Goal: Check status: Check status

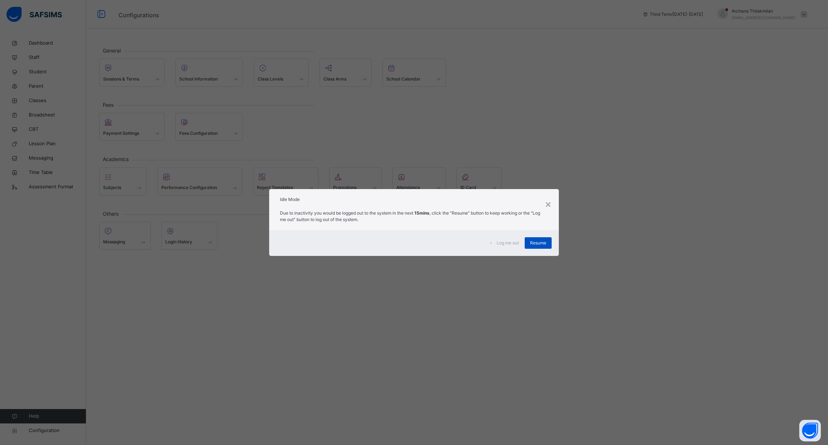
click at [535, 247] on div "Resume" at bounding box center [538, 243] width 27 height 12
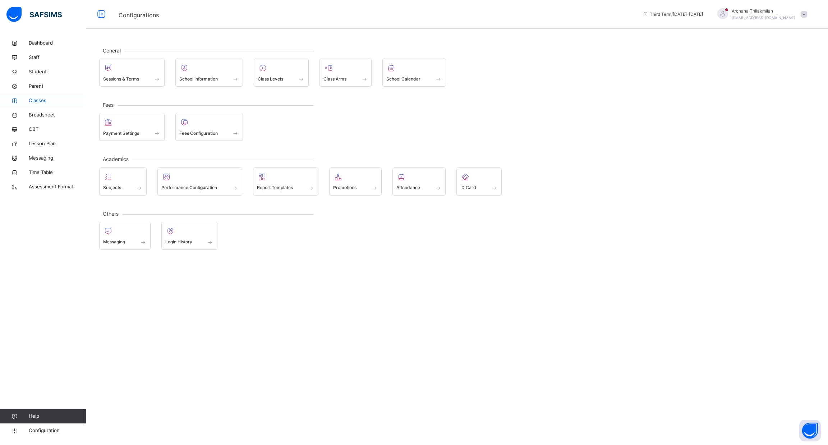
click at [36, 99] on span "Classes" at bounding box center [58, 100] width 58 height 7
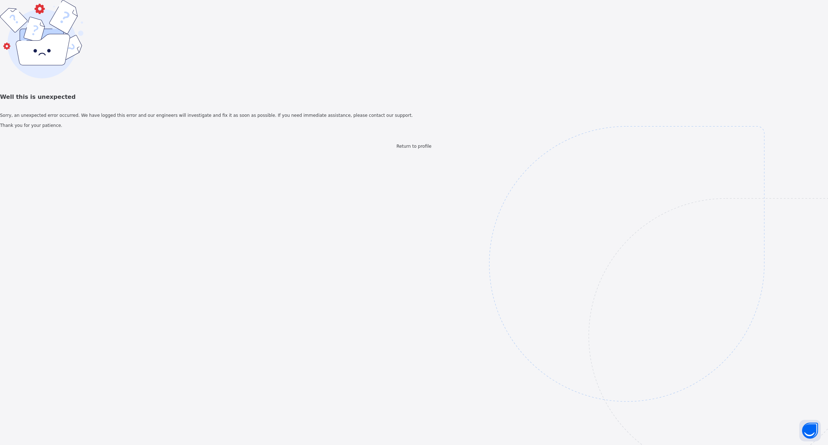
click at [405, 149] on span "Return to profile" at bounding box center [414, 146] width 35 height 5
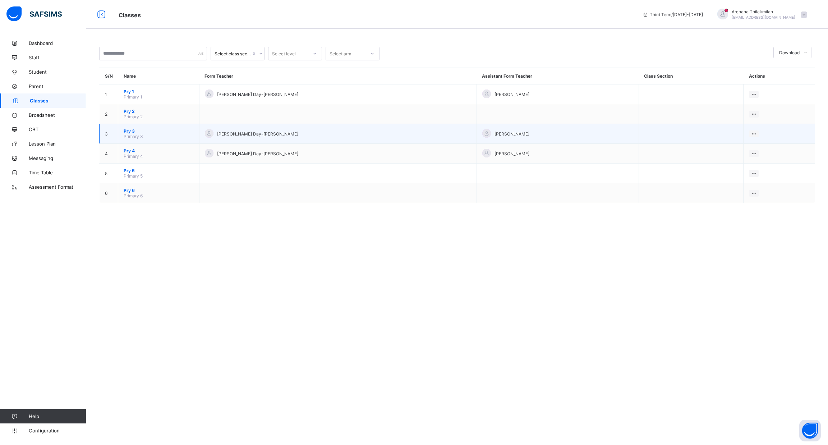
click at [129, 128] on span "Pry 3" at bounding box center [159, 130] width 70 height 5
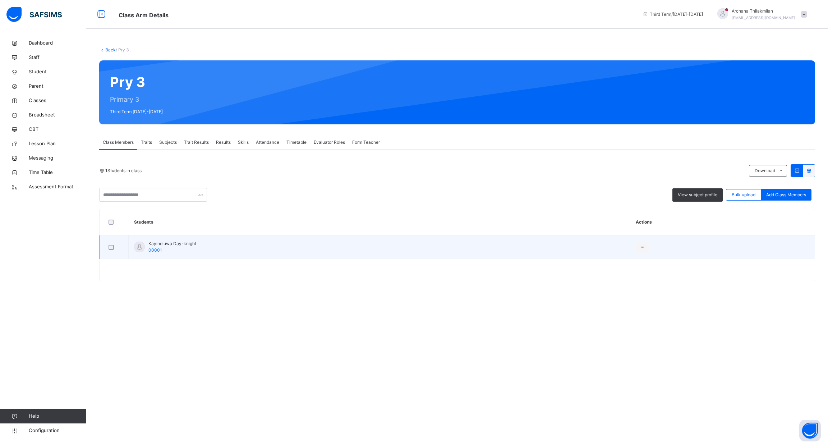
click at [116, 246] on div at bounding box center [114, 247] width 14 height 5
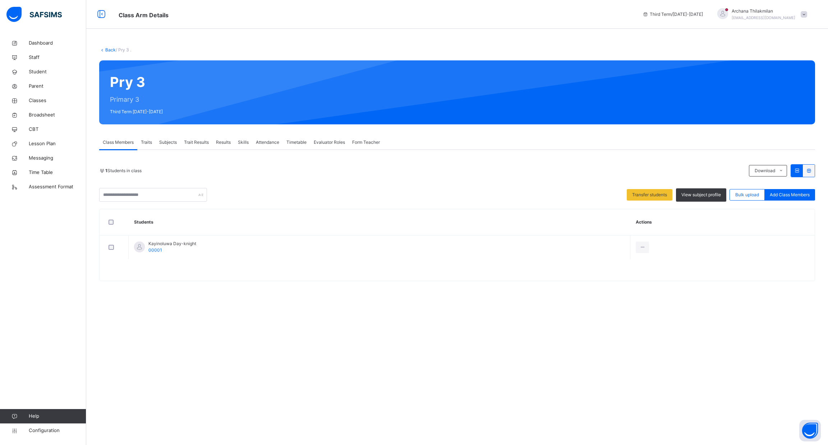
click at [226, 141] on span "Results" at bounding box center [223, 142] width 15 height 6
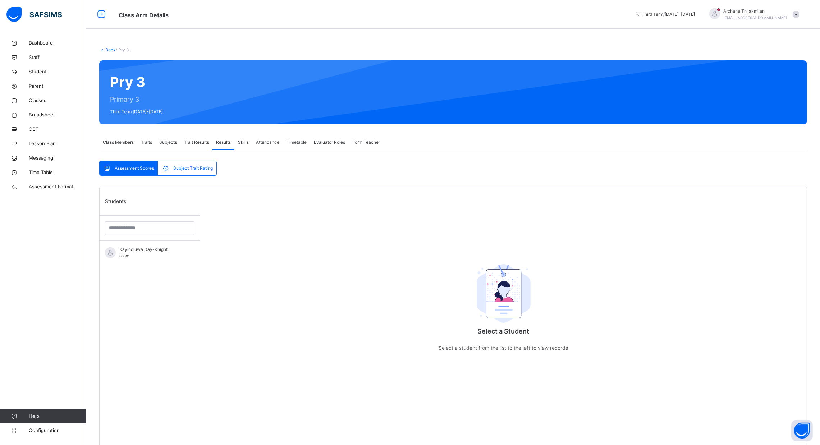
click at [168, 142] on span "Subjects" at bounding box center [168, 142] width 18 height 6
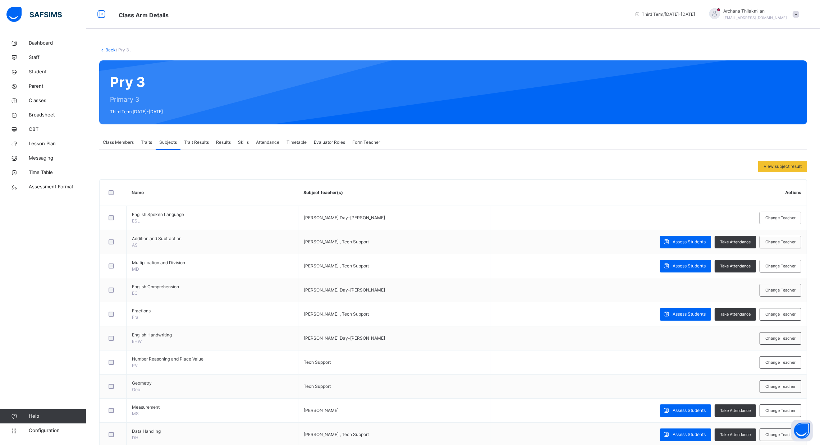
click at [224, 140] on span "Results" at bounding box center [223, 142] width 15 height 6
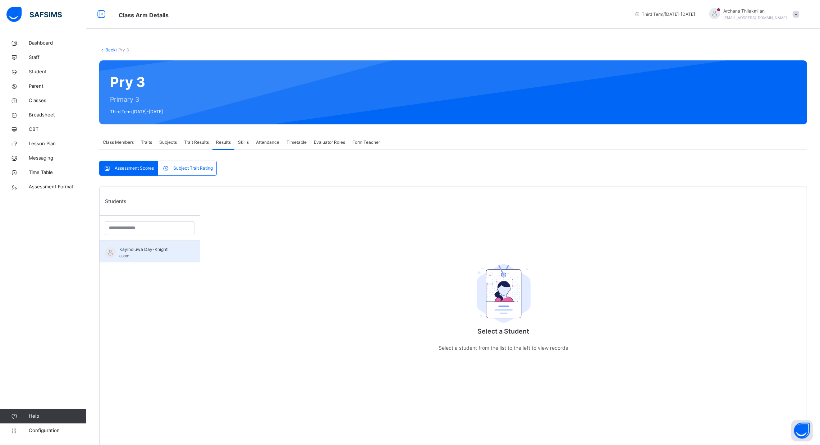
click at [163, 244] on div "Kayinoluwa Day-Knight 00001" at bounding box center [150, 252] width 100 height 22
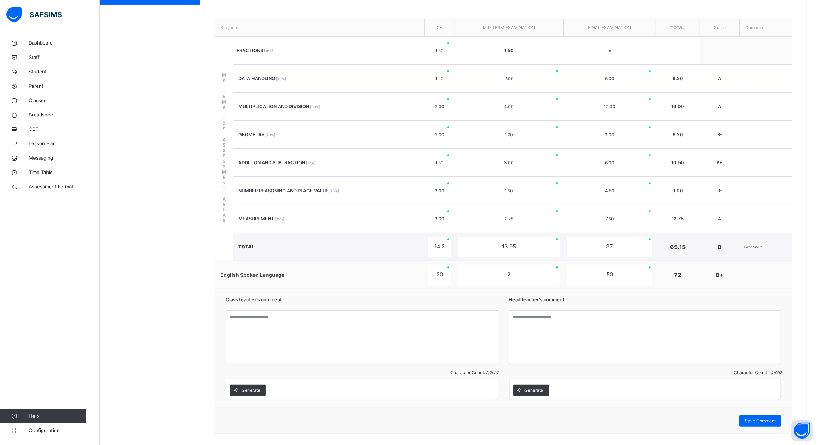
scroll to position [257, 0]
